Goal: Task Accomplishment & Management: Contribute content

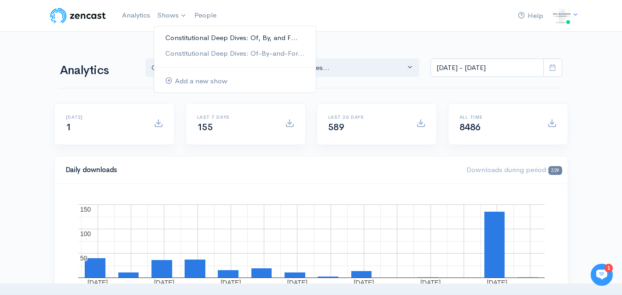
click at [181, 38] on link "Constitutional Deep Dives: Of, By, and F..." at bounding box center [235, 38] width 162 height 16
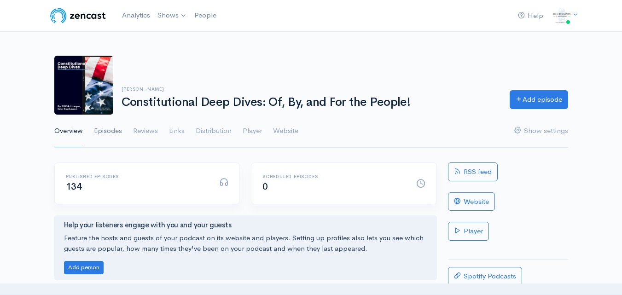
click at [104, 133] on link "Episodes" at bounding box center [108, 131] width 28 height 33
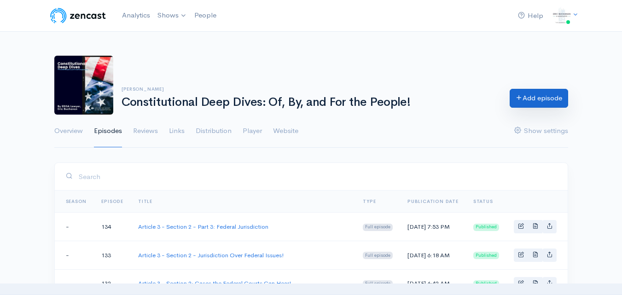
click at [539, 104] on link "Add episode" at bounding box center [539, 98] width 58 height 19
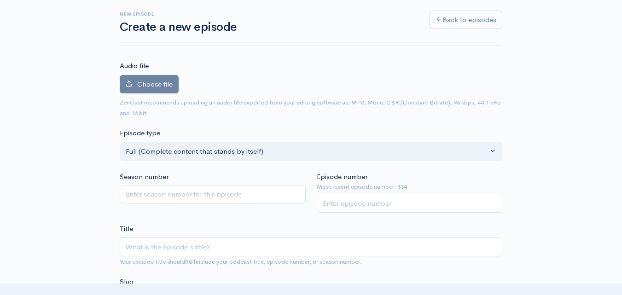
scroll to position [102, 0]
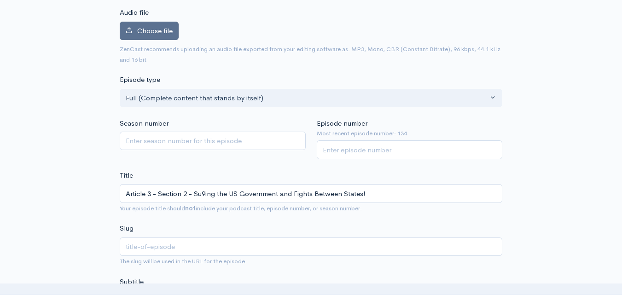
type input "Article 3 - Section 2 - Su9ing the US Government and Fights Between States!"
type input "article-3-section-2-su9ing-the-us-government-and-fights-between-states"
click at [158, 35] on label "Choose file" at bounding box center [149, 31] width 59 height 19
click at [0, 0] on input "Choose file" at bounding box center [0, 0] width 0 height 0
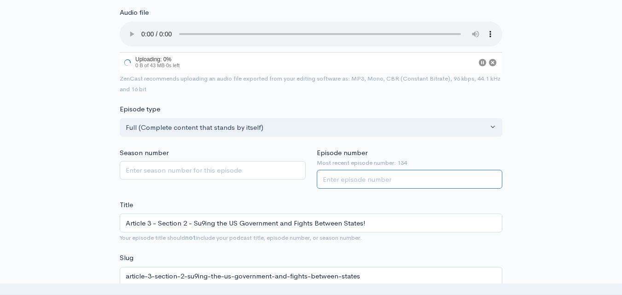
click at [365, 174] on input "Episode number" at bounding box center [410, 179] width 186 height 19
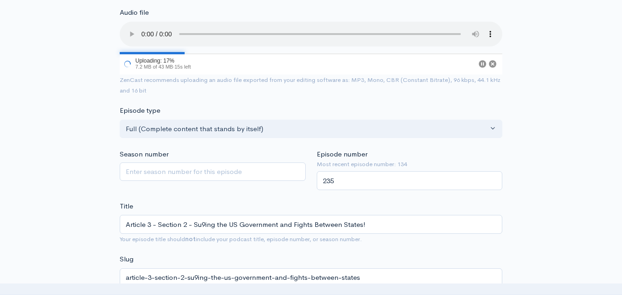
drag, startPoint x: 327, startPoint y: 182, endPoint x: 330, endPoint y: 192, distance: 10.5
click at [328, 182] on input "235" at bounding box center [410, 180] width 186 height 19
type input "135"
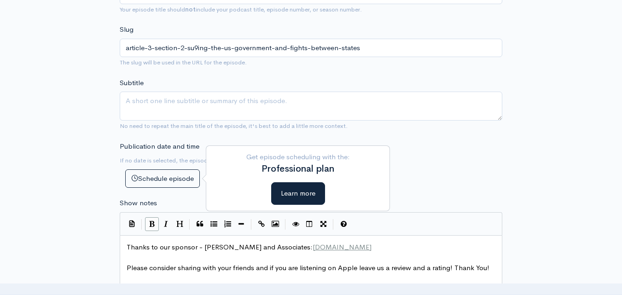
scroll to position [332, 0]
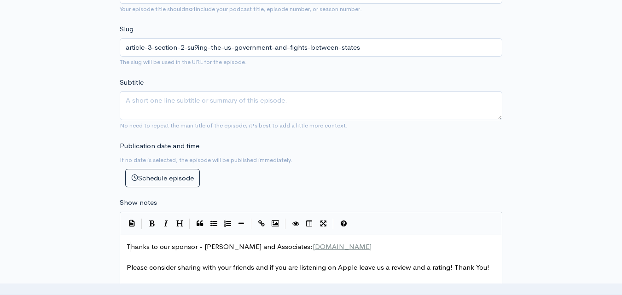
click at [129, 245] on span "Thanks to our sponsor - Eric Buchanan and Associates: www.buchanandisability.com" at bounding box center [249, 246] width 245 height 9
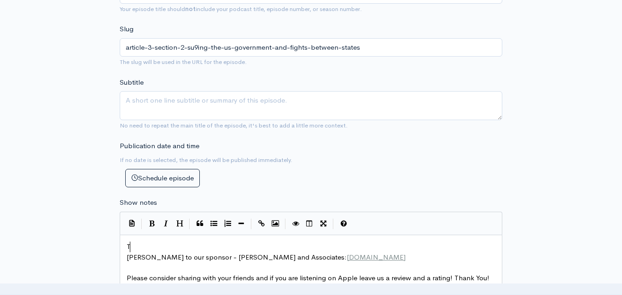
click at [141, 245] on pre "T" at bounding box center [314, 247] width 379 height 11
type textarea "​"
drag, startPoint x: 143, startPoint y: 241, endPoint x: 139, endPoint y: 244, distance: 5.0
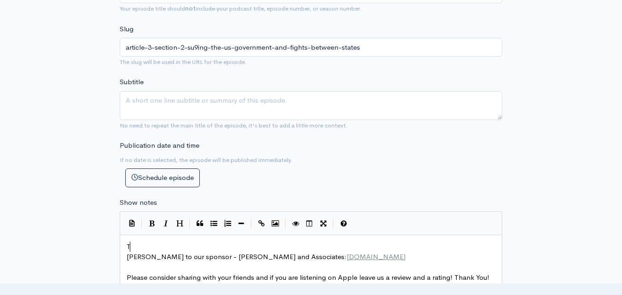
click at [139, 244] on pre "T" at bounding box center [314, 247] width 379 height 11
type textarea "​"
paste textarea
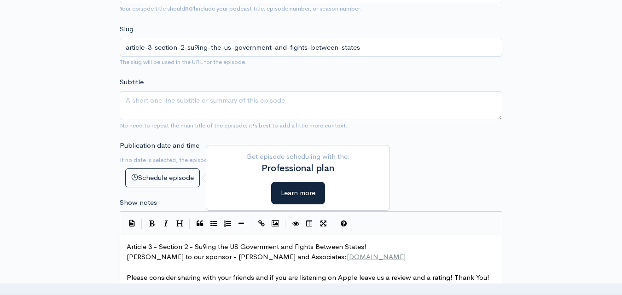
click at [126, 260] on pre "hanks to our sponsor - Eric Buchanan and Associates: www.buchanandisability.com" at bounding box center [314, 257] width 379 height 11
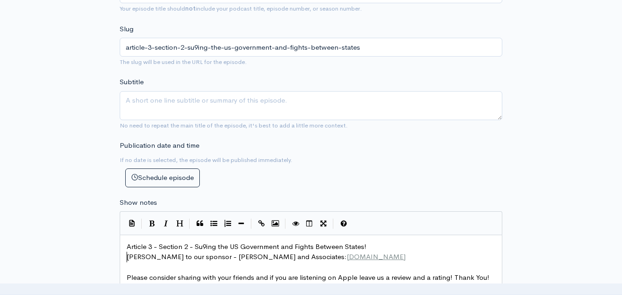
type textarea "T"
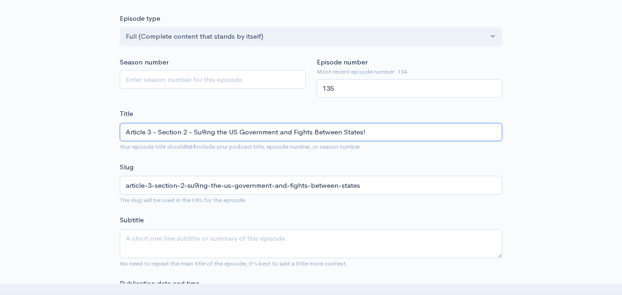
click at [207, 130] on input "Article 3 - Section 2 - Su9ing the US Government and Fights Between States!" at bounding box center [311, 132] width 383 height 19
type input "Article 3 - Section 2 - Suing the US Government and Fights Between States!"
type input "article-3-section-2-suing-the-us-government-and-fights-between-states"
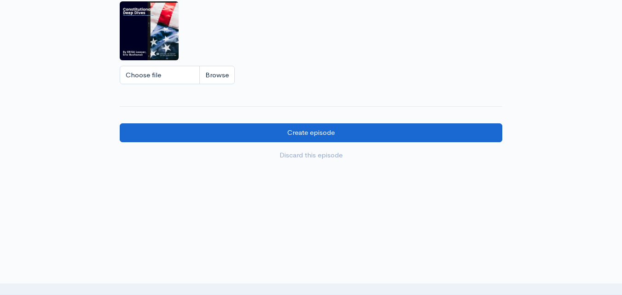
type input "Article 3 - Section 2 - Suing the US Government and Fights Between States!"
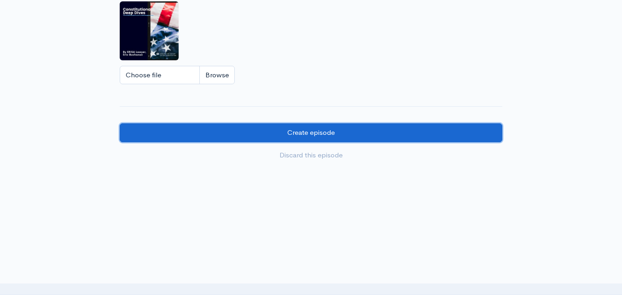
click at [280, 133] on input "Create episode" at bounding box center [311, 132] width 383 height 19
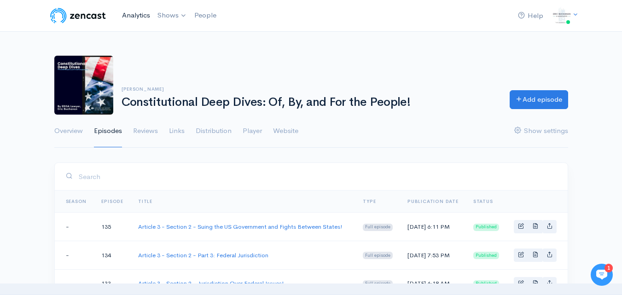
click at [133, 17] on link "Analytics" at bounding box center [135, 16] width 35 height 20
